Goal: Use online tool/utility: Utilize a website feature to perform a specific function

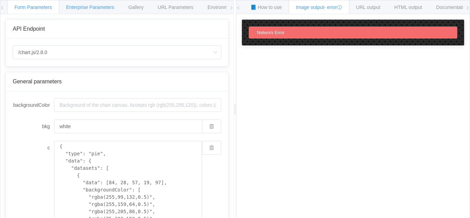
click at [97, 8] on span "Enterprise Parameters" at bounding box center [90, 7] width 48 height 6
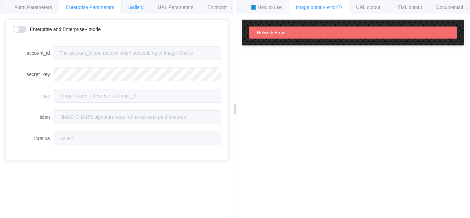
click at [126, 9] on div "Gallery" at bounding box center [136, 7] width 30 height 14
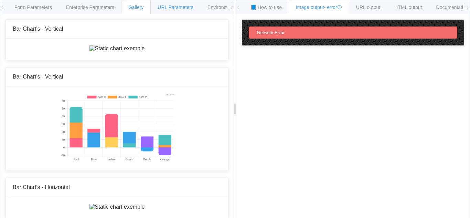
click at [167, 10] on span "URL Parameters" at bounding box center [175, 7] width 36 height 6
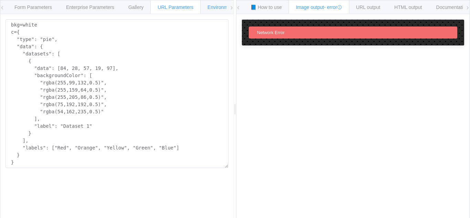
click at [213, 6] on span "Environments" at bounding box center [222, 7] width 30 height 6
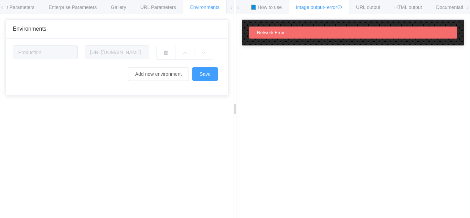
click at [230, 8] on icon at bounding box center [231, 8] width 4 height 4
click at [230, 9] on icon at bounding box center [231, 8] width 4 height 4
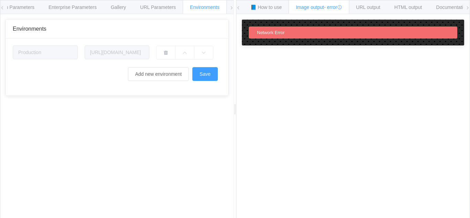
click at [230, 9] on icon at bounding box center [231, 8] width 4 height 4
click at [271, 10] on div "📘 How to use" at bounding box center [266, 7] width 46 height 14
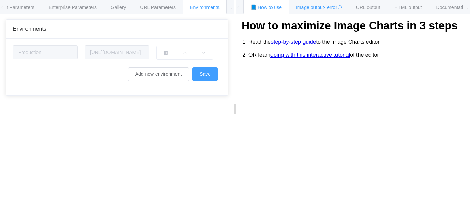
click at [307, 8] on span "Image output - error" at bounding box center [319, 7] width 46 height 6
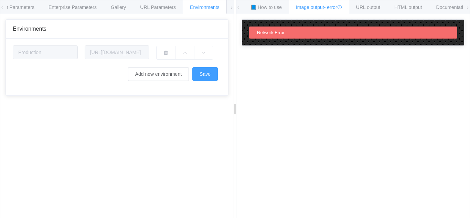
click at [120, 32] on div "Environments" at bounding box center [117, 29] width 208 height 6
click at [155, 9] on span "URL Parameters" at bounding box center [158, 7] width 36 height 6
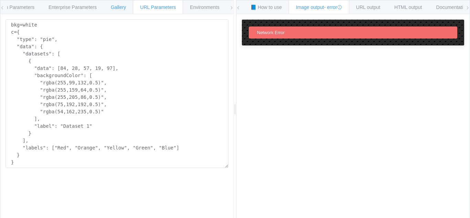
click at [121, 6] on span "Gallery" at bounding box center [118, 7] width 15 height 6
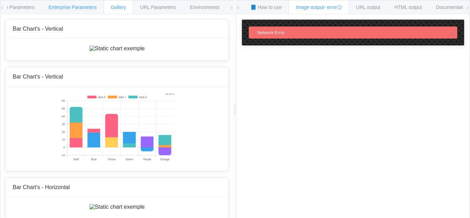
click at [83, 6] on span "Enterprise Parameters" at bounding box center [72, 7] width 48 height 6
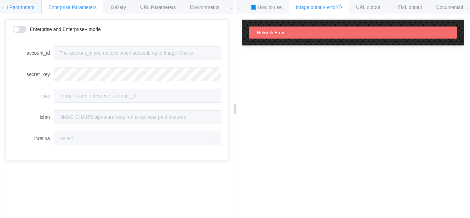
click at [25, 10] on span "Form Parameters" at bounding box center [15, 7] width 37 height 6
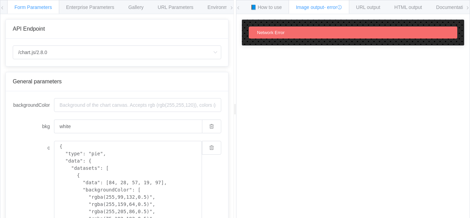
click at [3, 9] on icon at bounding box center [2, 8] width 4 height 4
